Goal: Communication & Community: Connect with others

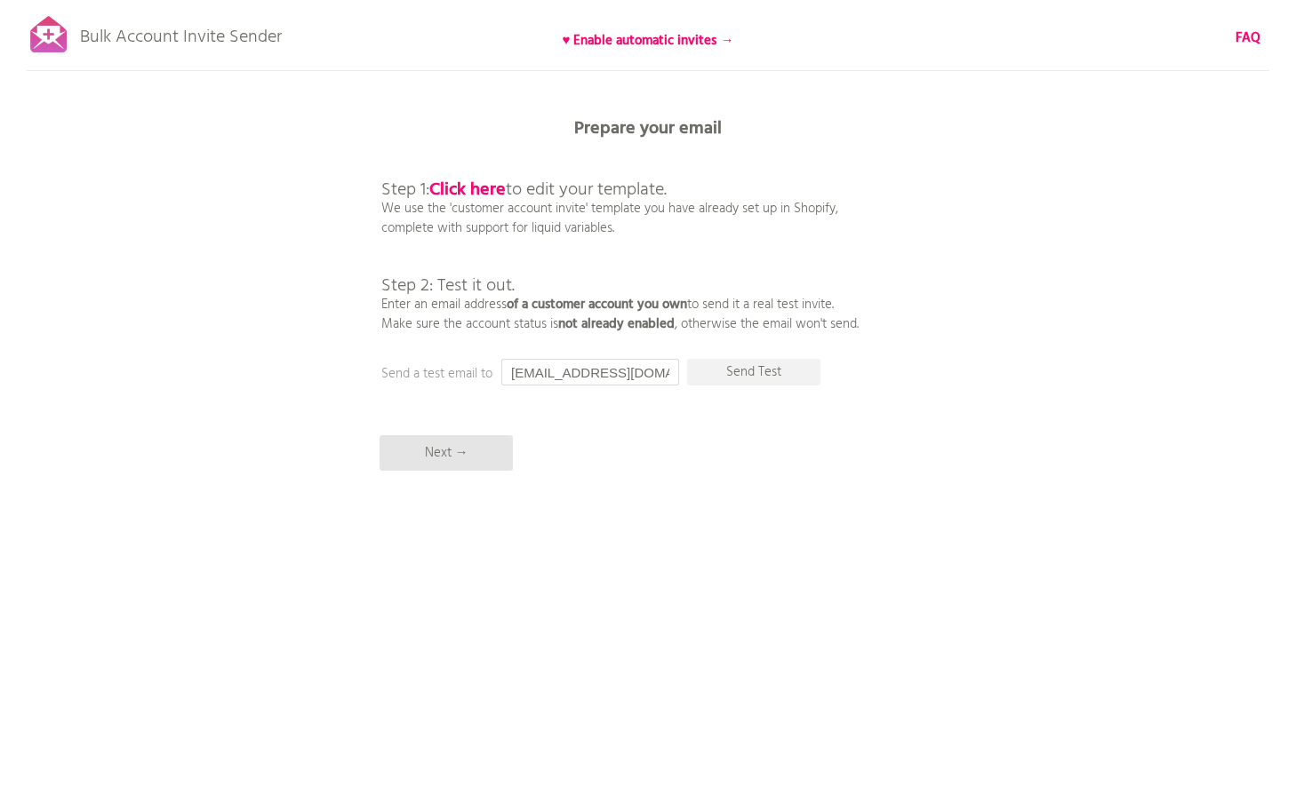
click at [632, 374] on input "[EMAIL_ADDRESS][DOMAIN_NAME]" at bounding box center [590, 372] width 178 height 27
drag, startPoint x: 658, startPoint y: 371, endPoint x: 459, endPoint y: 366, distance: 199.1
click at [459, 0] on div "Prepare your email Step 1: Click here to edit your template. We use the 'custom…" at bounding box center [648, 0] width 1296 height 0
click at [782, 373] on p "Send Test" at bounding box center [753, 372] width 133 height 27
click at [643, 375] on input "sugi@pictron.net" at bounding box center [590, 372] width 178 height 27
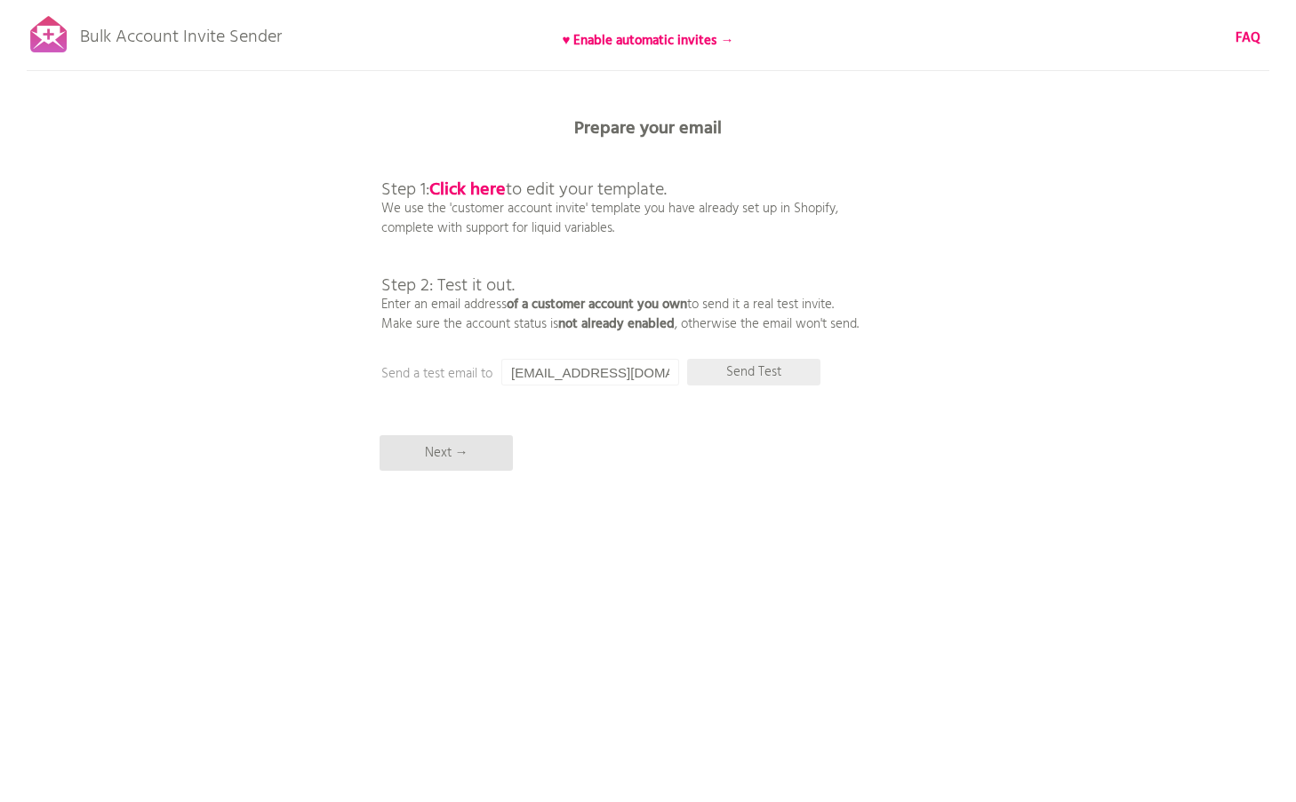
click at [762, 371] on p "Send Test" at bounding box center [753, 372] width 133 height 27
drag, startPoint x: 624, startPoint y: 369, endPoint x: 483, endPoint y: 356, distance: 141.0
click at [483, 356] on div "Bulk Account Invite Sender ♥ Enable automatic invites → FAQ Synced all customer…" at bounding box center [648, 311] width 1296 height 622
type input "i"
drag, startPoint x: 546, startPoint y: 365, endPoint x: 457, endPoint y: 366, distance: 88.9
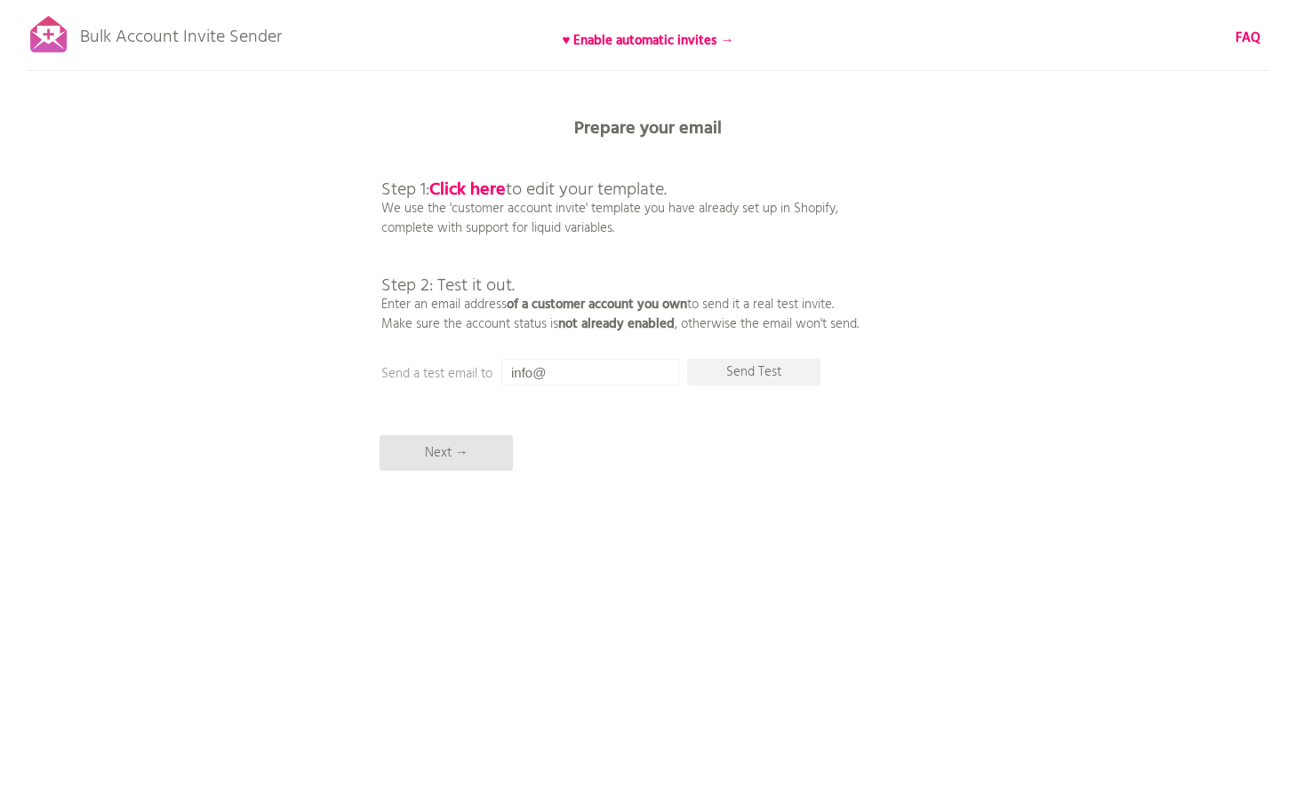
click at [457, 0] on div "Prepare your email Step 1: Click here to edit your template. We use the 'custom…" at bounding box center [648, 0] width 1296 height 0
paste input "prioricosme.com"
type input "[EMAIL_ADDRESS][DOMAIN_NAME]"
click at [466, 453] on p "Next →" at bounding box center [445, 453] width 133 height 36
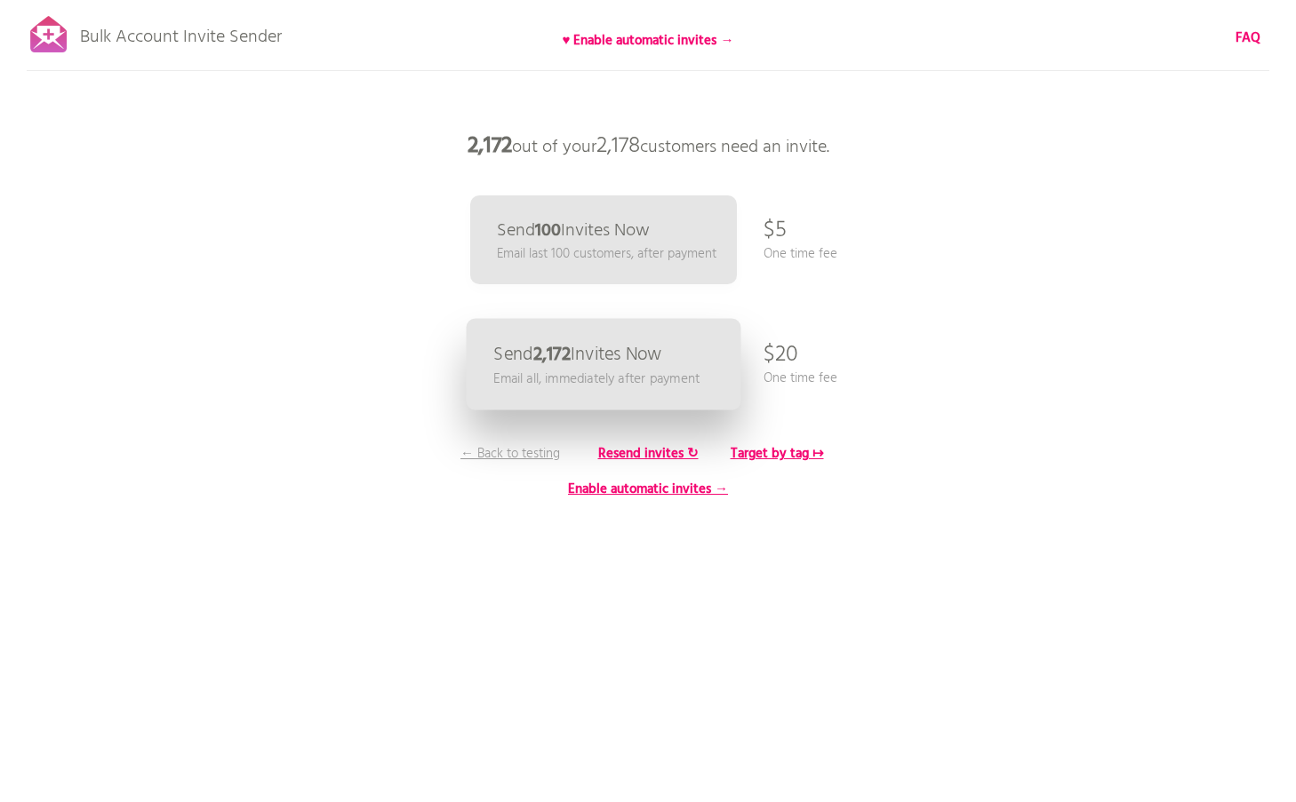
click at [613, 357] on p "Send 2,172 Invites Now" at bounding box center [577, 355] width 169 height 19
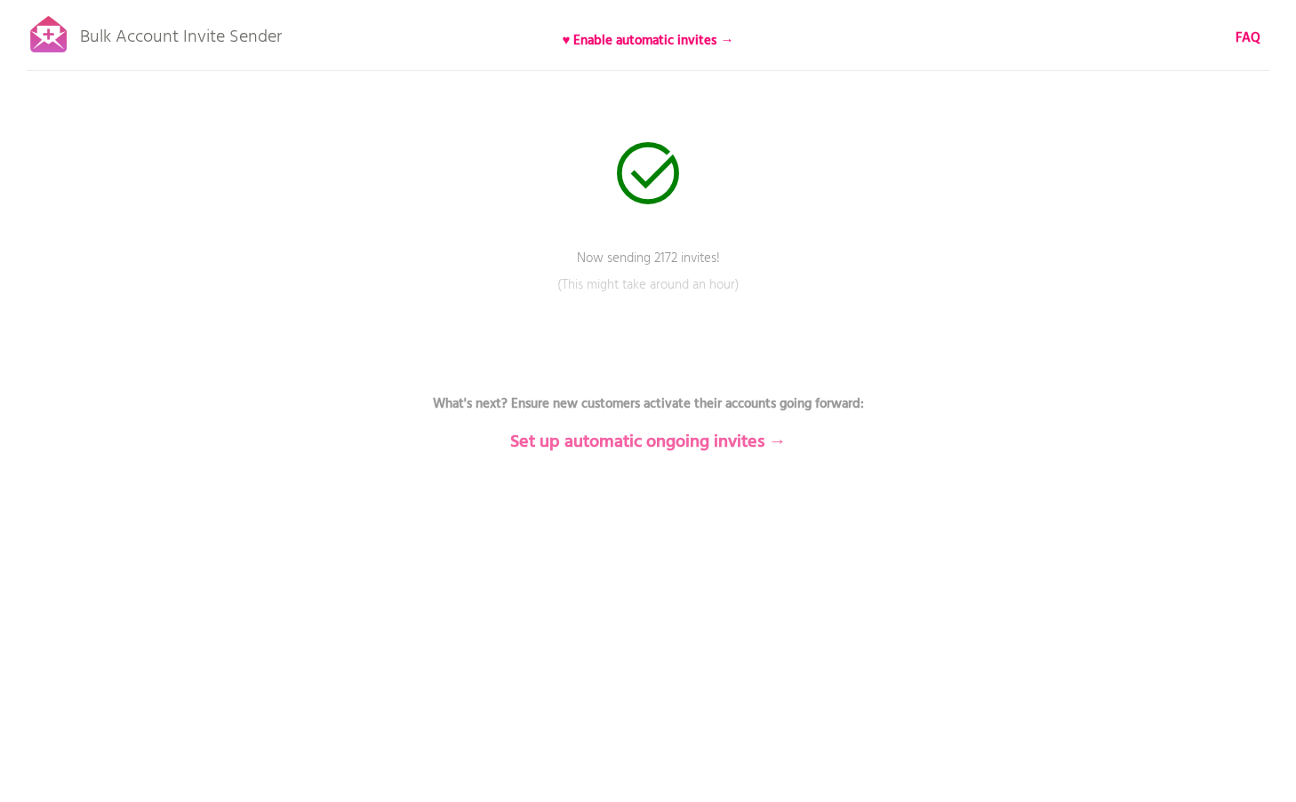
click at [636, 442] on b "Set up automatic ongoing invites →" at bounding box center [648, 442] width 276 height 28
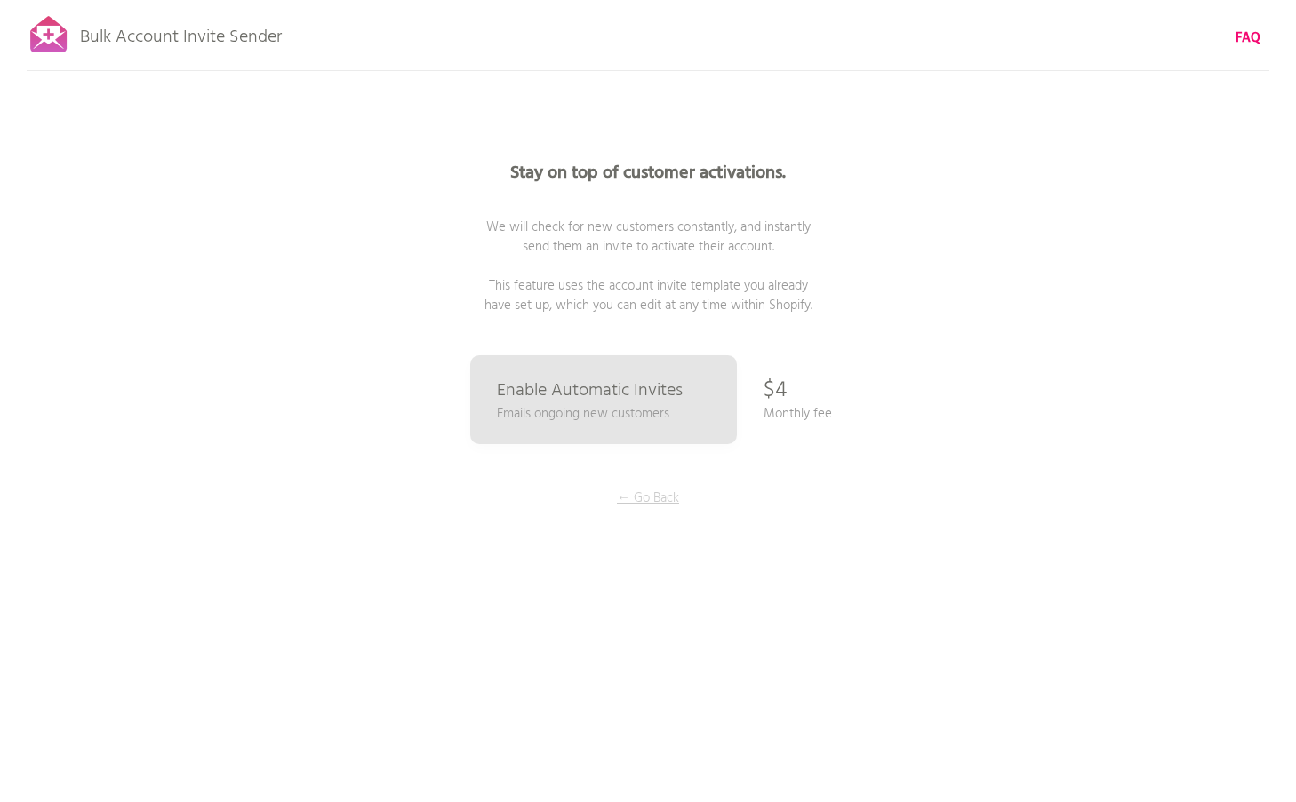
click at [654, 498] on p "← Go Back" at bounding box center [647, 499] width 133 height 20
